Goal: Information Seeking & Learning: Find specific fact

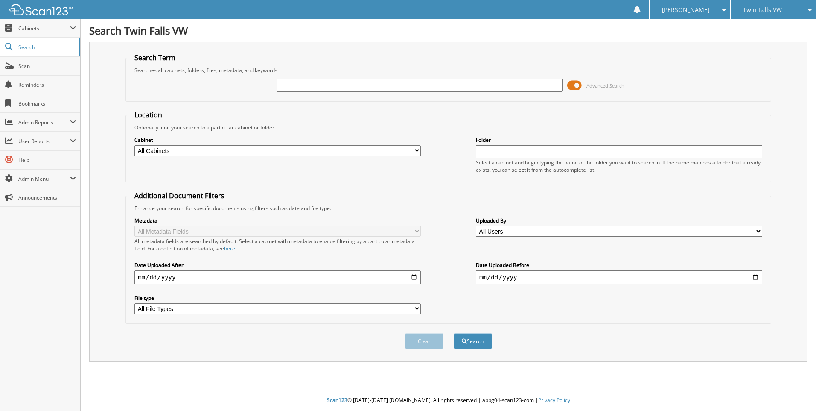
click at [347, 85] on input "text" at bounding box center [420, 85] width 286 height 13
paste input "TX065231"
type input "TX065231"
click at [486, 339] on button "Search" at bounding box center [473, 341] width 38 height 16
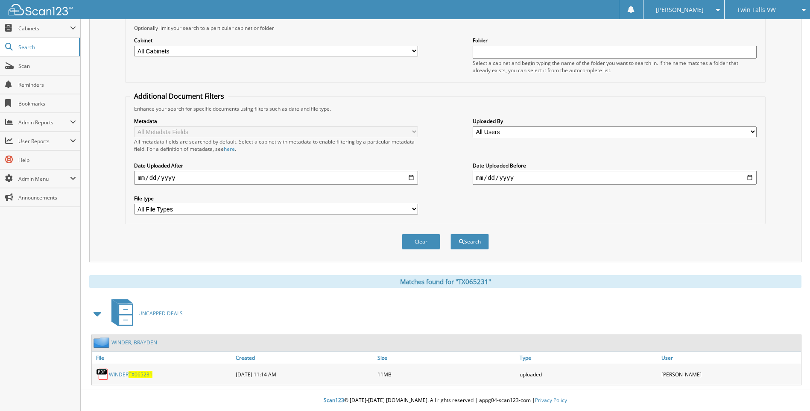
scroll to position [100, 0]
click at [140, 373] on span "TX065231" at bounding box center [140, 373] width 24 height 7
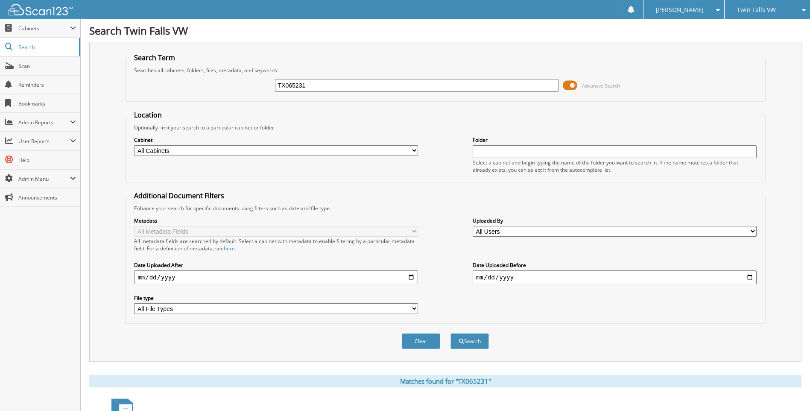
click at [23, 13] on img at bounding box center [41, 10] width 64 height 12
